Goal: Task Accomplishment & Management: Manage account settings

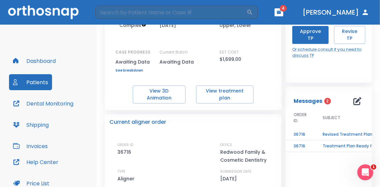
scroll to position [100, 0]
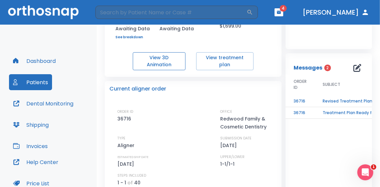
click at [164, 65] on button "View 3D Animation" at bounding box center [159, 61] width 53 height 18
click at [340, 113] on td "Treatment Plan Ready for Approval!" at bounding box center [355, 113] width 83 height 12
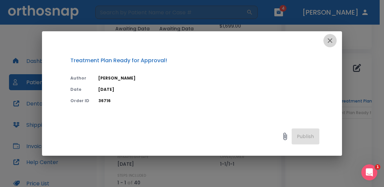
click at [329, 41] on icon "button" at bounding box center [330, 40] width 5 height 5
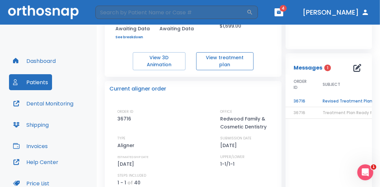
click at [224, 61] on button "View treatment plan" at bounding box center [224, 61] width 57 height 18
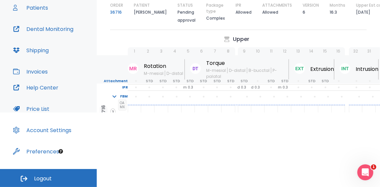
scroll to position [8, 0]
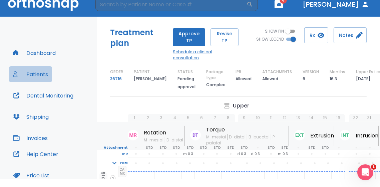
click at [43, 73] on button "Patients" at bounding box center [30, 74] width 43 height 16
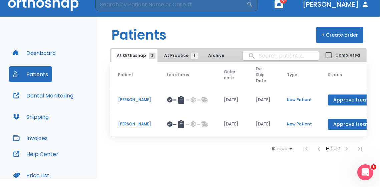
click at [296, 123] on p "New Patient" at bounding box center [299, 124] width 25 height 6
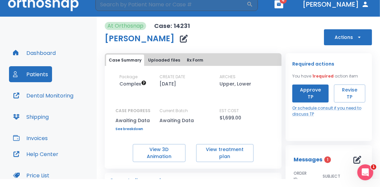
scroll to position [33, 0]
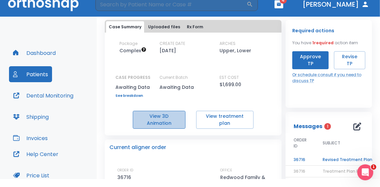
click at [169, 118] on button "View 3D Animation" at bounding box center [159, 120] width 53 height 18
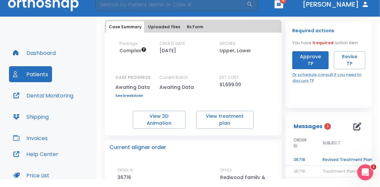
click at [336, 160] on td "Revised Treatment Plan: Ready for Approval" at bounding box center [355, 160] width 83 height 12
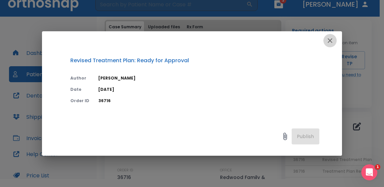
click at [331, 40] on icon "button" at bounding box center [330, 40] width 5 height 5
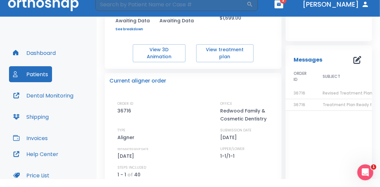
scroll to position [0, 0]
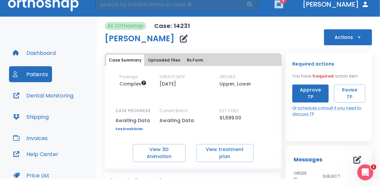
click at [281, 3] on icon "button" at bounding box center [279, 4] width 4 height 3
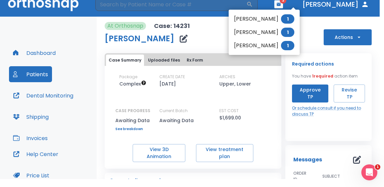
click at [269, 81] on div at bounding box center [192, 93] width 384 height 187
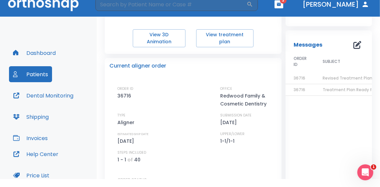
scroll to position [48, 0]
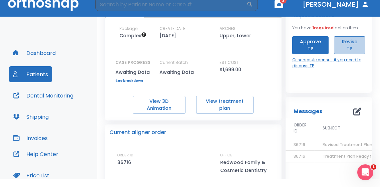
click at [348, 44] on button "Revise TP" at bounding box center [349, 45] width 31 height 18
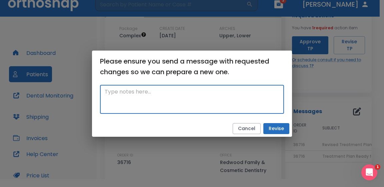
click at [213, 95] on textarea at bounding box center [192, 99] width 175 height 23
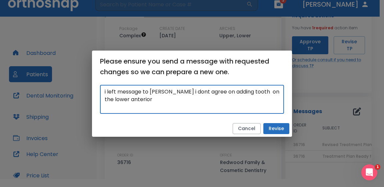
type textarea "i left message to dr.Vidal i dont agree on adding tooth on the lower anterior"
click at [276, 129] on button "Revise" at bounding box center [276, 128] width 26 height 11
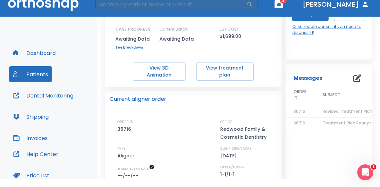
scroll to position [0, 0]
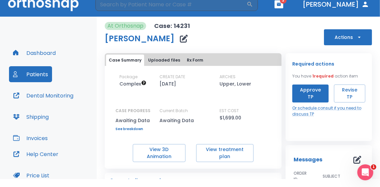
click at [281, 2] on icon "button" at bounding box center [278, 4] width 5 height 5
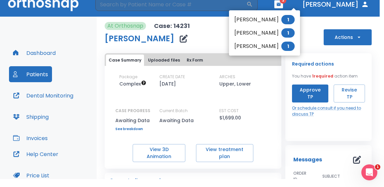
click at [269, 32] on li "Rodilla Alvarez 1" at bounding box center [264, 32] width 71 height 13
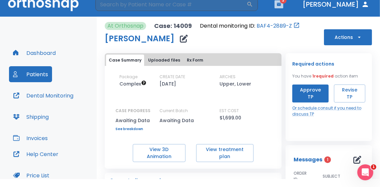
click at [281, 3] on icon "button" at bounding box center [278, 4] width 5 height 5
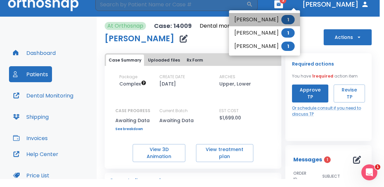
click at [259, 19] on li "Angelo Dadia 1" at bounding box center [264, 19] width 71 height 13
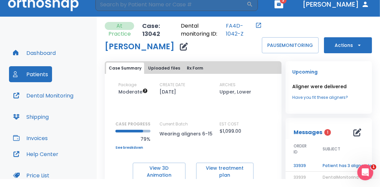
scroll to position [67, 0]
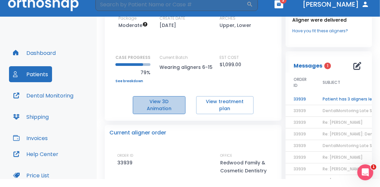
click at [154, 102] on button "View 3D Animation" at bounding box center [159, 105] width 53 height 18
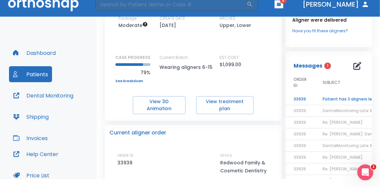
scroll to position [0, 0]
